Goal: Information Seeking & Learning: Learn about a topic

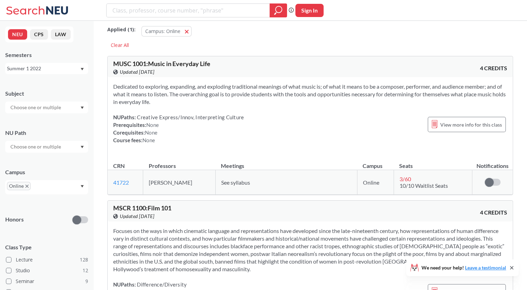
scroll to position [6, 0]
click at [75, 71] on div "Summer 1 2022" at bounding box center [43, 69] width 73 height 8
drag, startPoint x: 65, startPoint y: 84, endPoint x: 46, endPoint y: 84, distance: 19.2
click at [46, 84] on div "Spring 2026" at bounding box center [48, 84] width 79 height 8
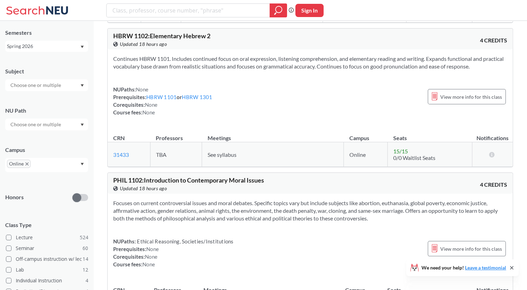
scroll to position [4806, 0]
click at [155, 179] on span "PHIL 1102 : Introduction to Contemporary Moral Issues" at bounding box center [188, 181] width 151 height 8
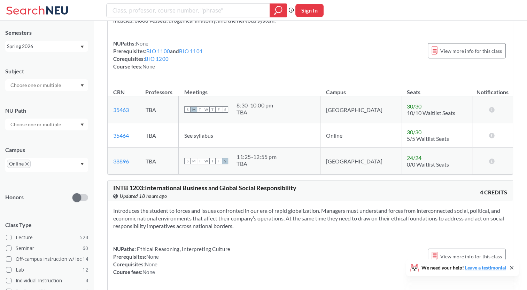
scroll to position [916, 0]
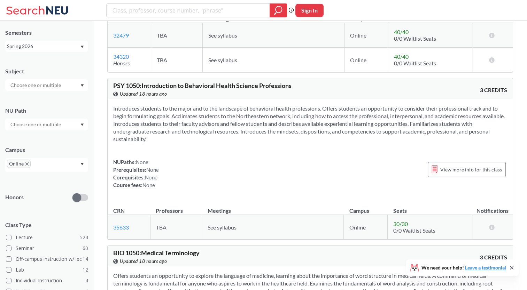
click at [300, 172] on div "NUPaths: None Prerequisites: None Corequisites: None Course fees: None View mor…" at bounding box center [310, 173] width 394 height 31
click at [10, 249] on span at bounding box center [9, 249] width 6 height 6
click at [16, 249] on input "Seminar 60" at bounding box center [19, 248] width 6 height 6
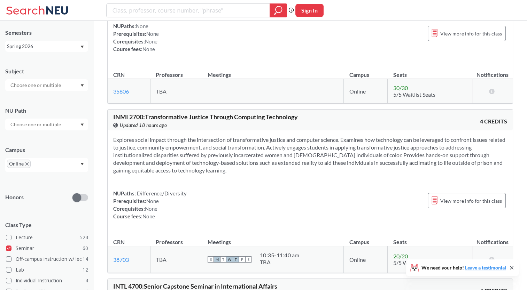
scroll to position [901, 0]
click at [9, 248] on span at bounding box center [9, 249] width 6 height 6
click at [16, 248] on input "Seminar 60" at bounding box center [19, 248] width 6 height 6
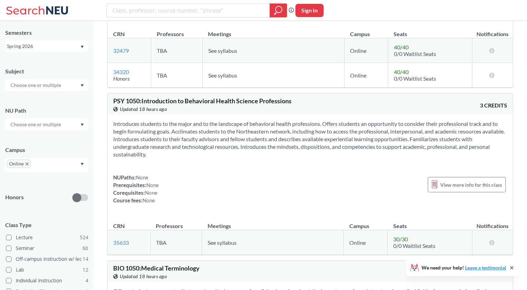
click at [36, 90] on div at bounding box center [46, 85] width 83 height 12
click at [40, 110] on div "PHTH ( 15 )" at bounding box center [48, 107] width 79 height 8
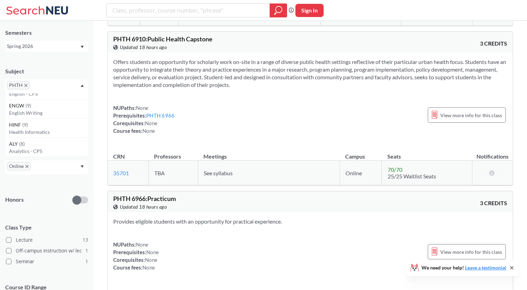
scroll to position [359, 0]
click at [26, 84] on icon "X to remove pill" at bounding box center [25, 85] width 3 height 3
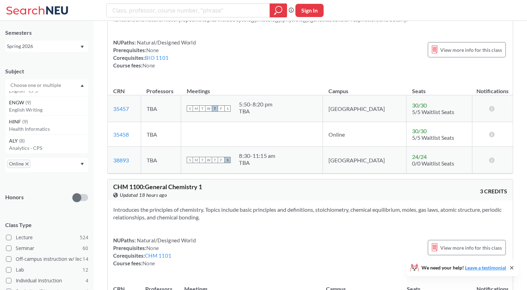
scroll to position [2514, 0]
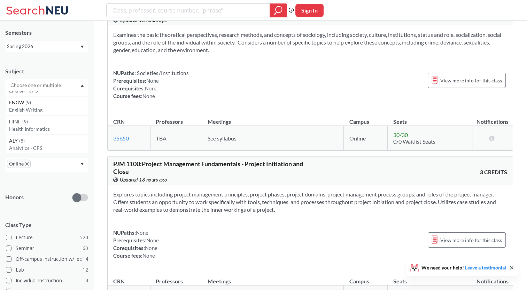
click at [29, 86] on input "text" at bounding box center [36, 85] width 58 height 8
type input "h"
click at [35, 107] on p "Health Sci - Interdisciplinary" at bounding box center [48, 110] width 79 height 7
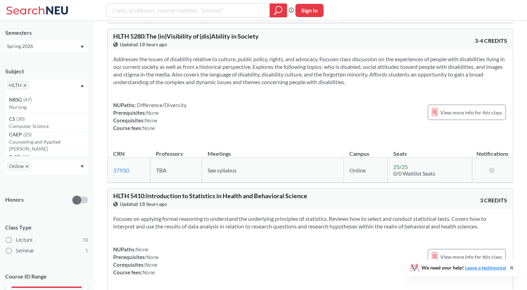
scroll to position [777, 0]
click at [461, 108] on span "View more info for this class" at bounding box center [471, 112] width 62 height 9
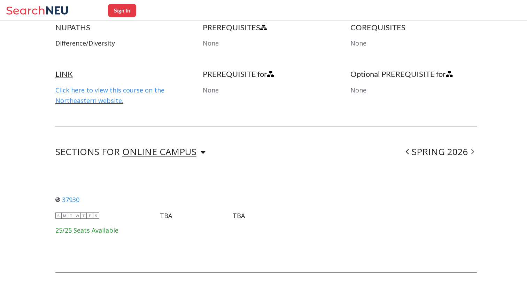
scroll to position [368, 0]
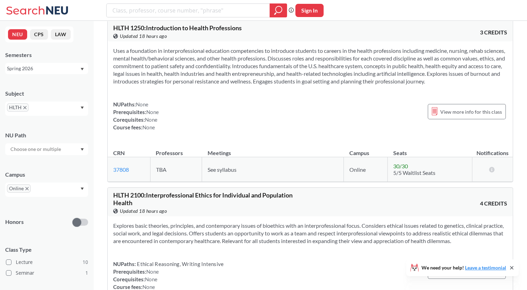
scroll to position [194, 0]
click at [55, 73] on div "Spring 2026" at bounding box center [46, 68] width 83 height 11
click at [70, 129] on div "Summer 1 2025" at bounding box center [46, 133] width 83 height 19
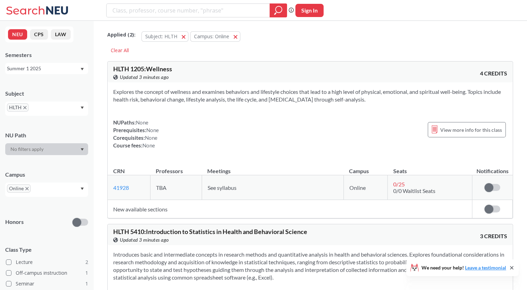
click at [26, 106] on icon "X to remove pill" at bounding box center [24, 107] width 3 height 3
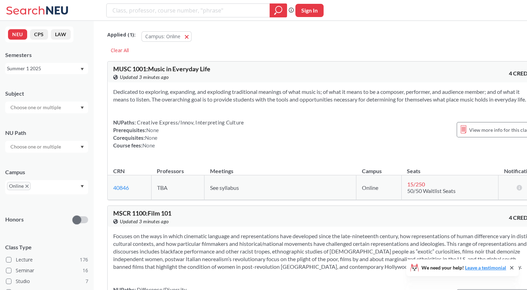
click at [35, 108] on input "text" at bounding box center [36, 107] width 58 height 8
click at [36, 138] on div "BIOL ( 14 )" at bounding box center [48, 139] width 79 height 8
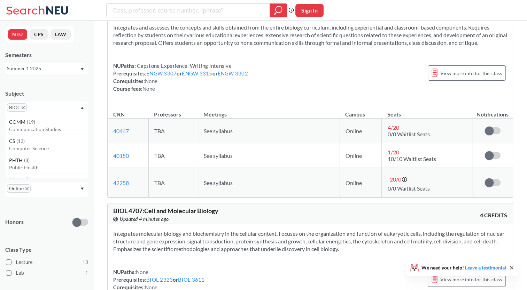
scroll to position [1963, 0]
click at [164, 276] on link "BIOL 2323" at bounding box center [159, 279] width 26 height 6
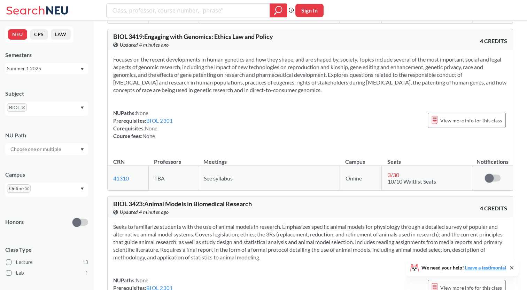
scroll to position [1594, 0]
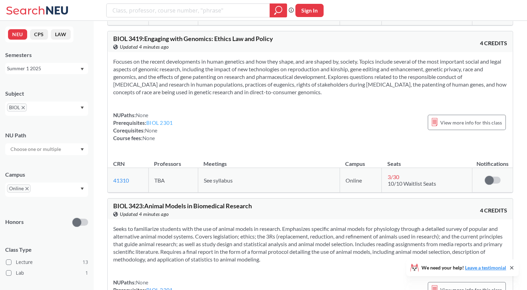
click at [160, 120] on link "BIOL 2301" at bounding box center [159, 123] width 26 height 6
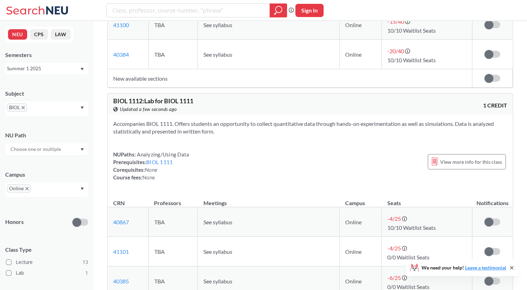
scroll to position [199, 0]
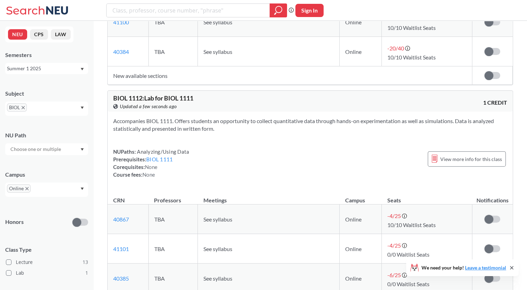
click at [23, 108] on icon "X to remove pill" at bounding box center [23, 107] width 3 height 3
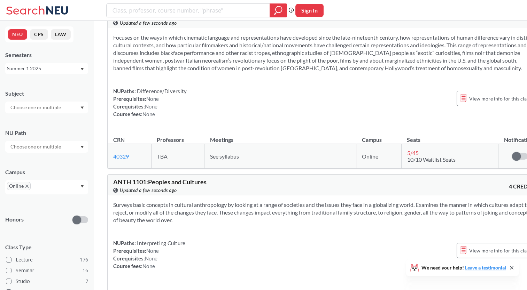
click at [41, 72] on div "Summer 1 2025" at bounding box center [46, 68] width 83 height 11
click at [39, 84] on div "Spring 2026" at bounding box center [48, 84] width 79 height 8
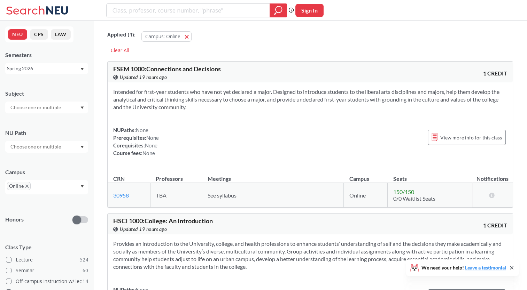
click at [52, 66] on div "Spring 2026" at bounding box center [43, 69] width 73 height 8
click at [55, 132] on div "Summer 1 2025" at bounding box center [46, 136] width 83 height 19
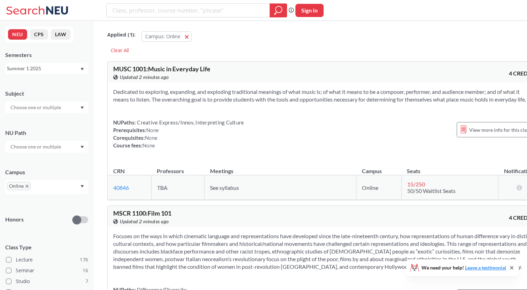
click at [53, 110] on input "text" at bounding box center [36, 107] width 58 height 8
type input "ps"
click at [32, 126] on p "Psychology" at bounding box center [48, 127] width 79 height 7
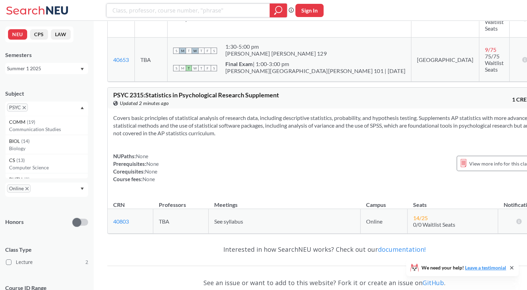
scroll to position [250, 0]
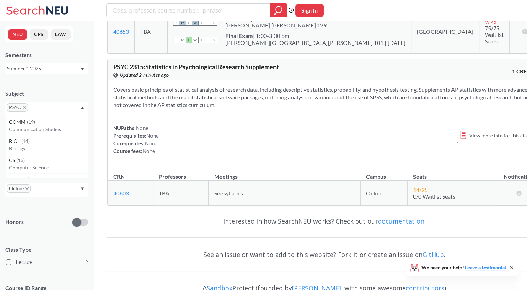
click at [25, 106] on icon "X to remove pill" at bounding box center [24, 107] width 3 height 3
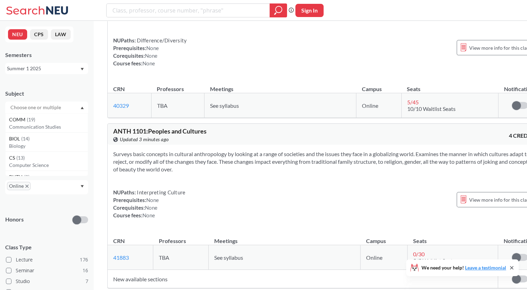
click at [35, 105] on input "text" at bounding box center [36, 107] width 58 height 8
type input "soc"
click at [22, 122] on span "SOCL" at bounding box center [16, 120] width 14 height 8
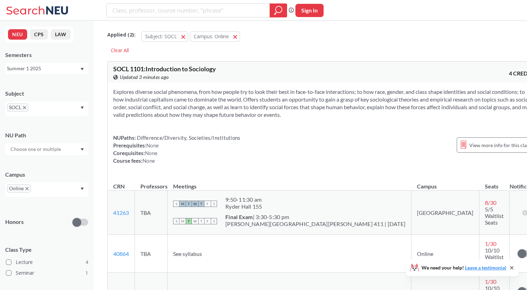
click at [34, 69] on div "Summer 1 2025" at bounding box center [43, 69] width 73 height 8
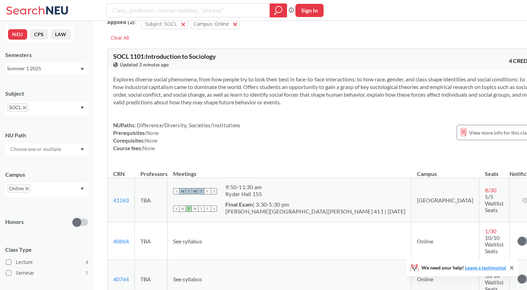
scroll to position [14, 0]
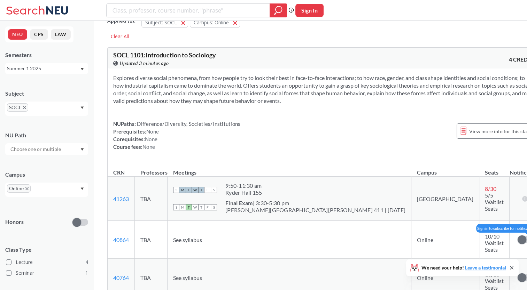
click at [517, 236] on label at bounding box center [525, 239] width 16 height 7
click at [517, 236] on input "checkbox" at bounding box center [517, 236] width 0 height 0
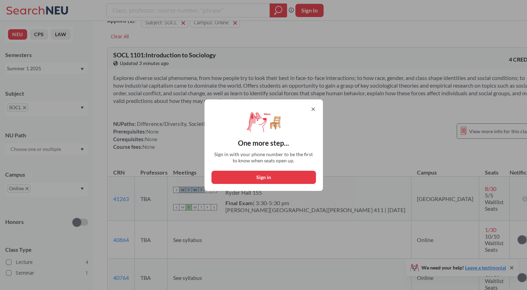
click at [316, 108] on icon at bounding box center [313, 110] width 6 height 6
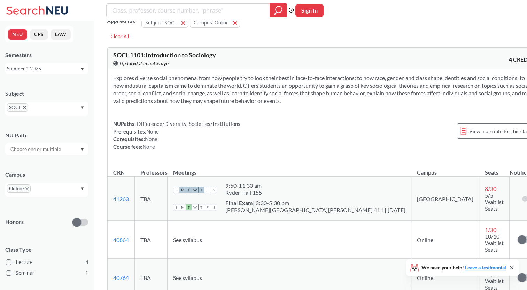
click at [55, 64] on div "Summer 1 2025" at bounding box center [46, 68] width 83 height 11
click at [52, 84] on div "Spring 2026" at bounding box center [48, 84] width 79 height 8
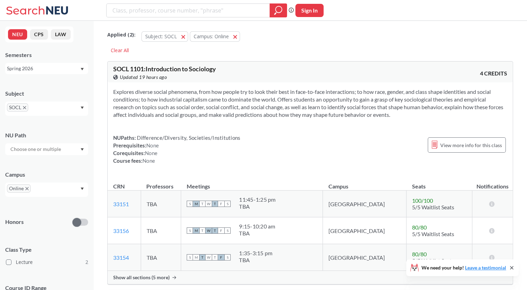
click at [22, 107] on span "SOCL" at bounding box center [17, 107] width 21 height 8
click at [25, 108] on icon "X to remove pill" at bounding box center [24, 107] width 3 height 3
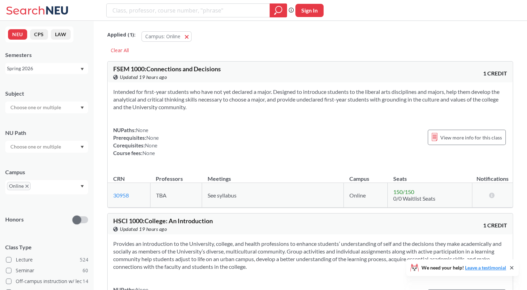
click at [29, 108] on input "text" at bounding box center [36, 107] width 58 height 8
type input "psyc"
click at [23, 121] on span "( 2 )" at bounding box center [25, 120] width 6 height 6
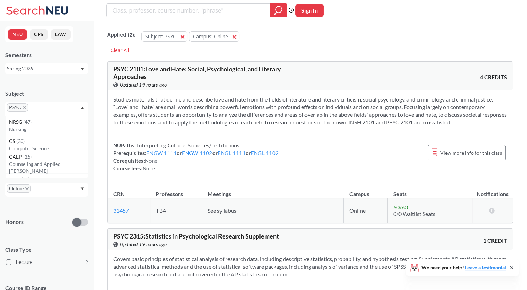
click at [25, 107] on icon "X to remove pill" at bounding box center [24, 107] width 3 height 3
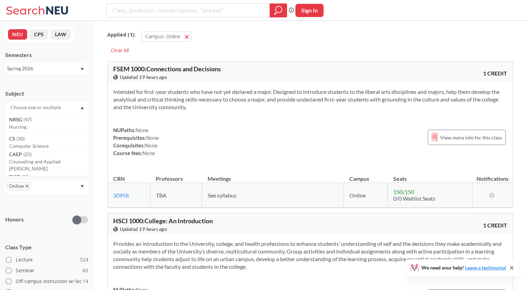
click at [25, 107] on input "text" at bounding box center [36, 107] width 58 height 8
type input "hth"
click at [30, 125] on p "Public Health" at bounding box center [48, 127] width 79 height 7
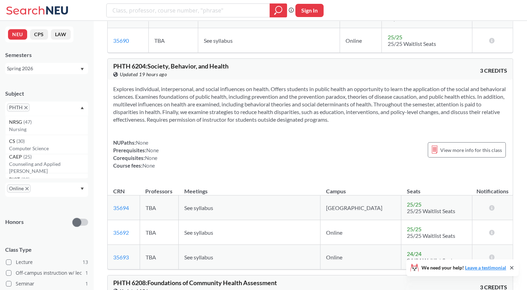
scroll to position [2041, 0]
click at [24, 107] on icon "X to remove pill" at bounding box center [25, 107] width 3 height 3
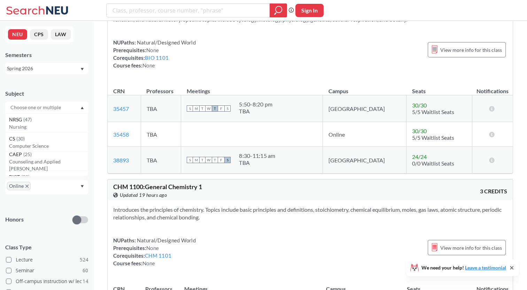
scroll to position [2041, 0]
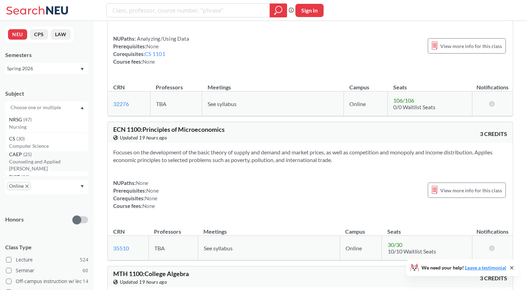
click at [20, 158] on span "CAEP" at bounding box center [16, 155] width 14 height 8
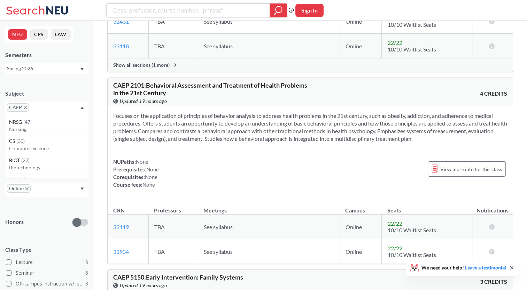
scroll to position [434, 0]
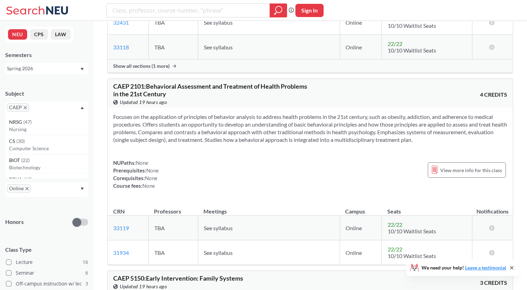
click at [276, 184] on div "NUPaths: None Prerequisites: None Corequisites: None Course fees: None View mor…" at bounding box center [310, 174] width 394 height 31
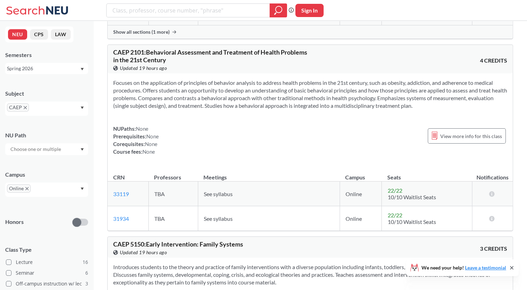
scroll to position [472, 0]
